Goal: Task Accomplishment & Management: Manage account settings

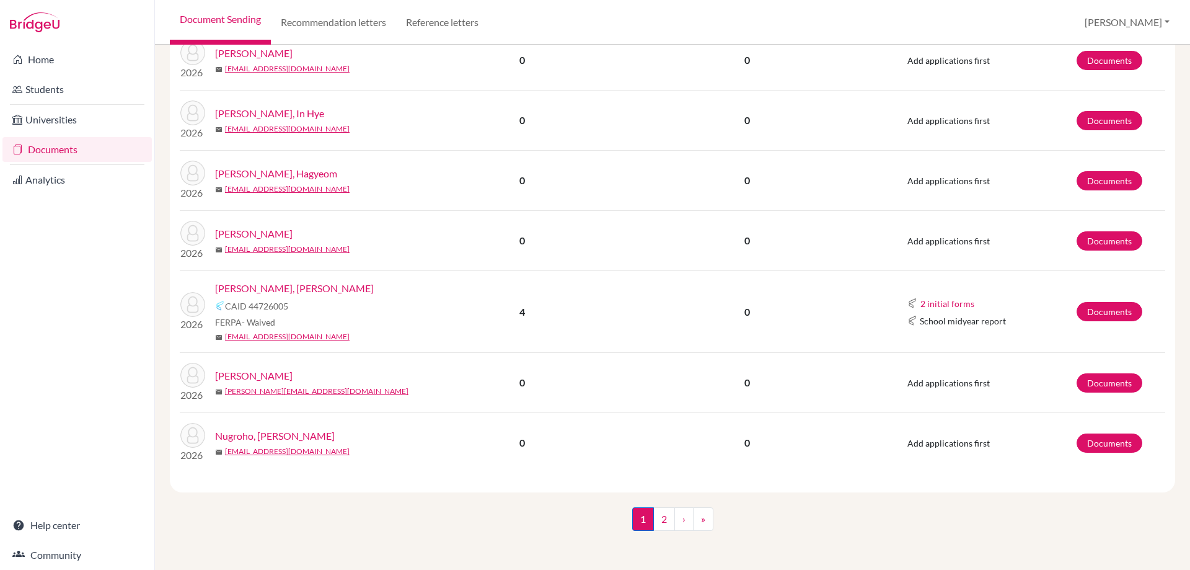
scroll to position [1443, 0]
click at [662, 512] on link "2" at bounding box center [664, 518] width 22 height 24
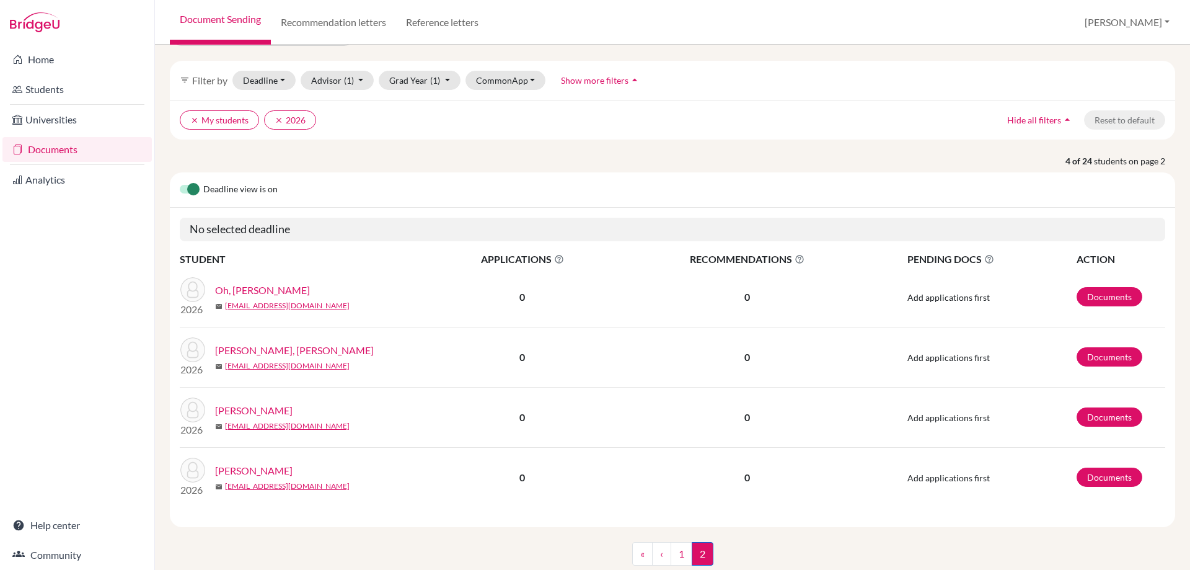
scroll to position [73, 0]
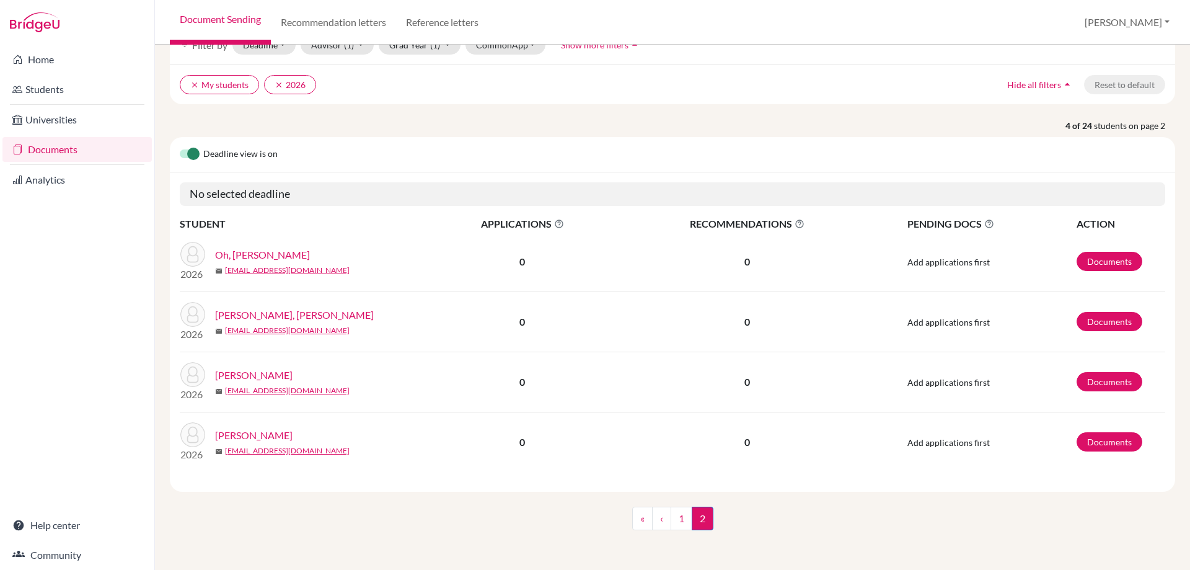
click at [292, 314] on link "[PERSON_NAME], [PERSON_NAME]" at bounding box center [294, 314] width 159 height 15
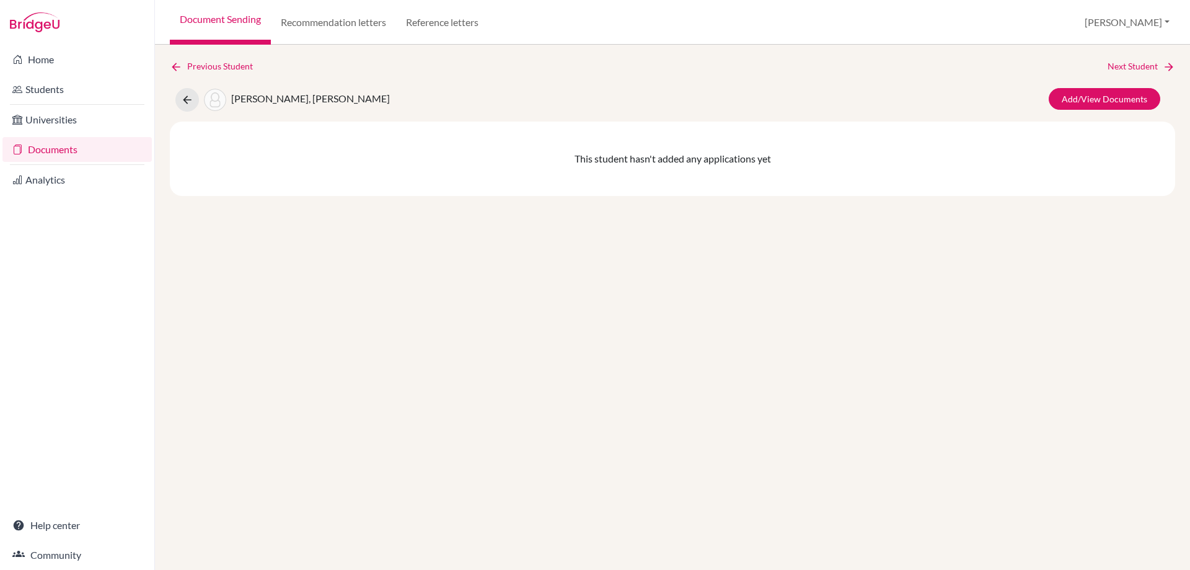
click at [210, 75] on div "Previous Student Next Student [PERSON_NAME], [PERSON_NAME] Add/View Documents T…" at bounding box center [672, 127] width 1005 height 136
click at [214, 68] on link "Previous Student" at bounding box center [216, 66] width 93 height 14
click at [97, 89] on link "Students" at bounding box center [76, 89] width 149 height 25
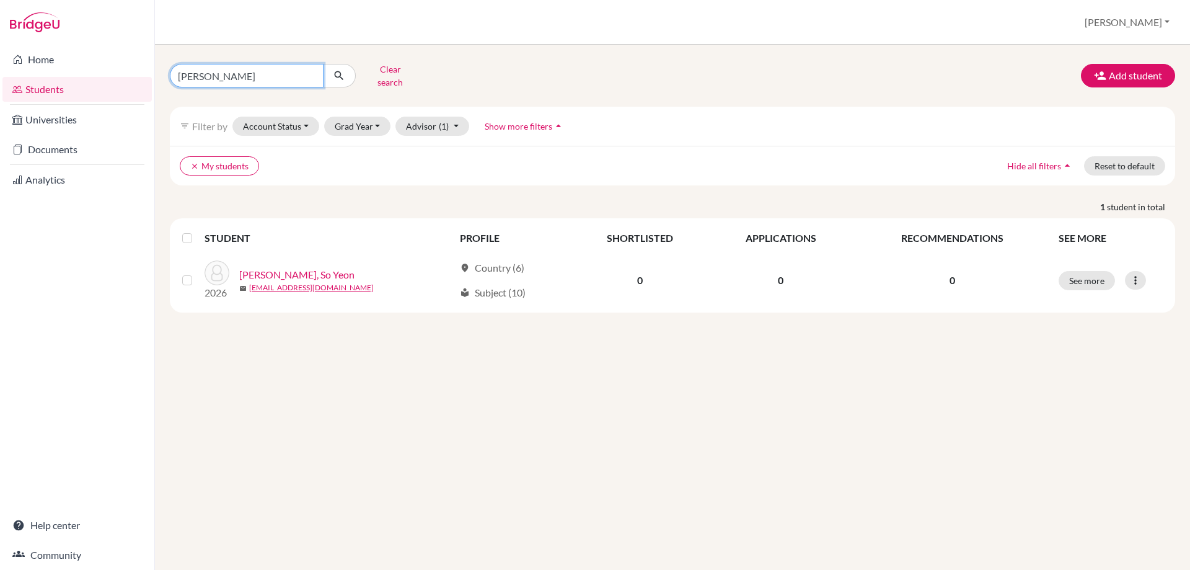
click at [310, 73] on input "so yeon" at bounding box center [247, 76] width 154 height 24
click at [277, 72] on input "Find student by name..." at bounding box center [247, 76] width 154 height 24
type input "luke"
click button "submit" at bounding box center [339, 76] width 33 height 24
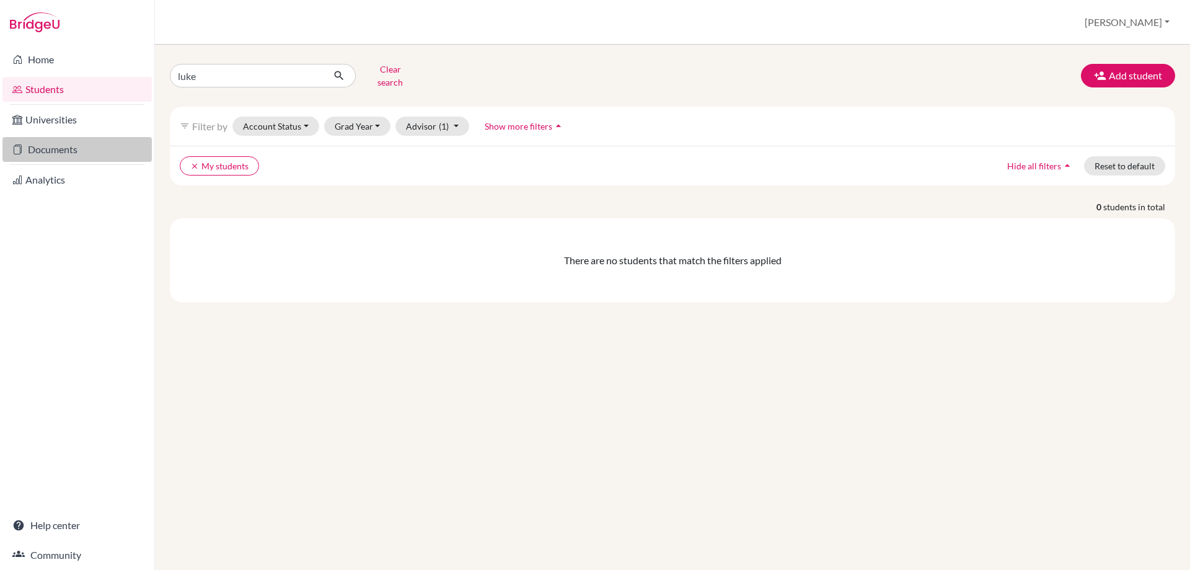
click at [49, 149] on link "Documents" at bounding box center [76, 149] width 149 height 25
